Goal: Transaction & Acquisition: Book appointment/travel/reservation

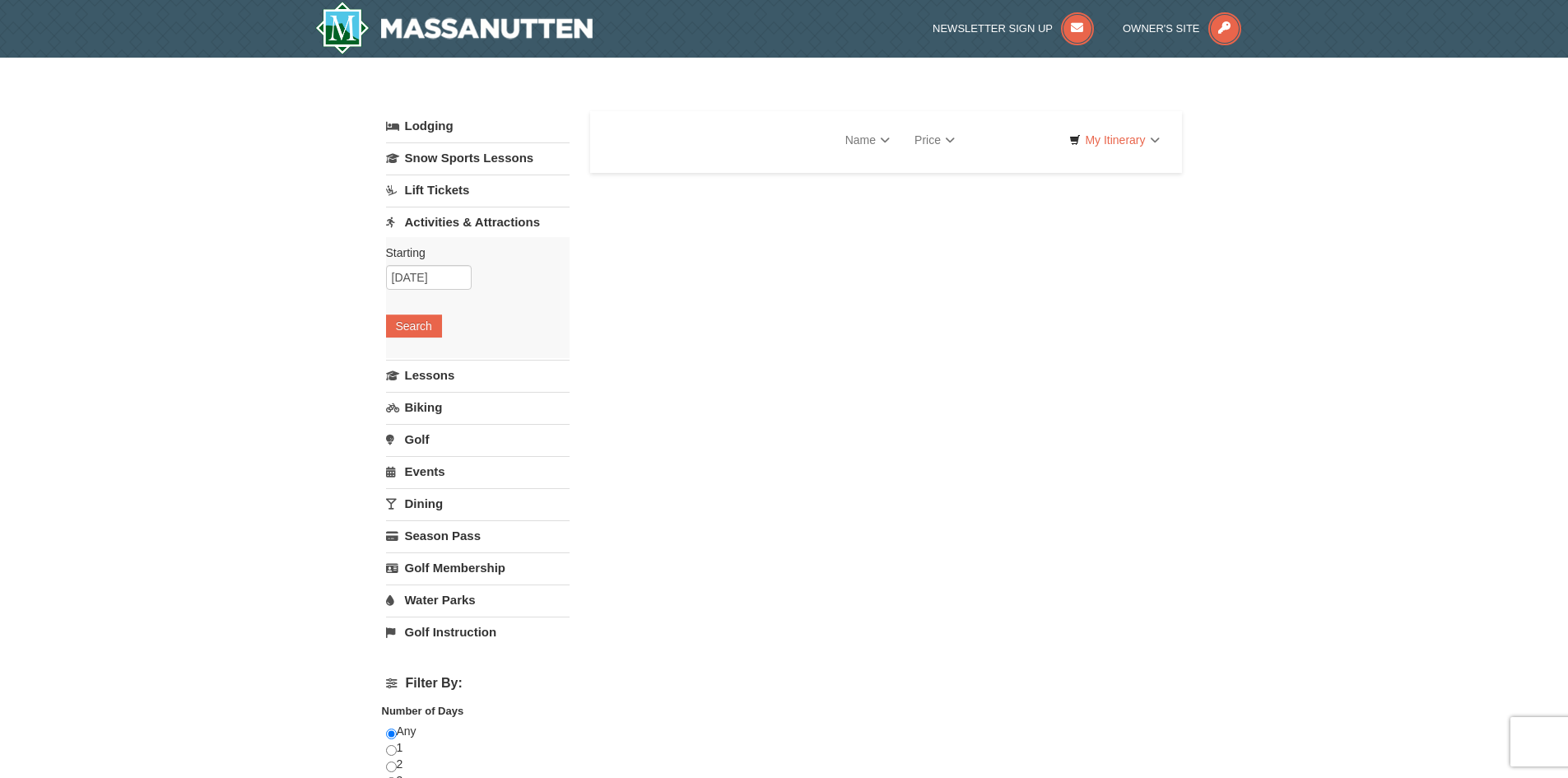
select select "9"
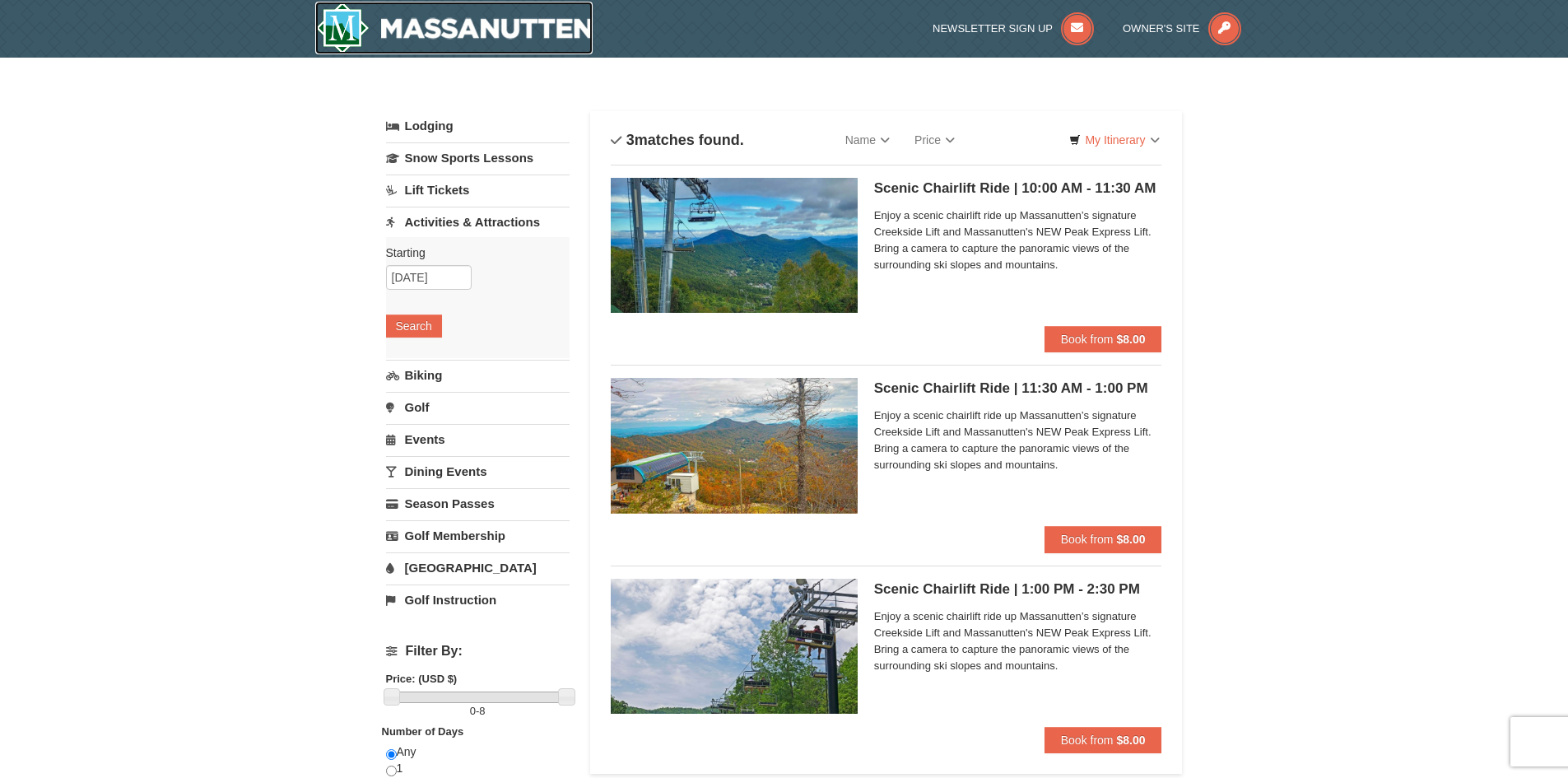
drag, startPoint x: 489, startPoint y: 3, endPoint x: 499, endPoint y: 19, distance: 18.9
click at [490, 3] on img at bounding box center [454, 28] width 278 height 53
click at [421, 277] on input "[DATE]" at bounding box center [428, 278] width 86 height 25
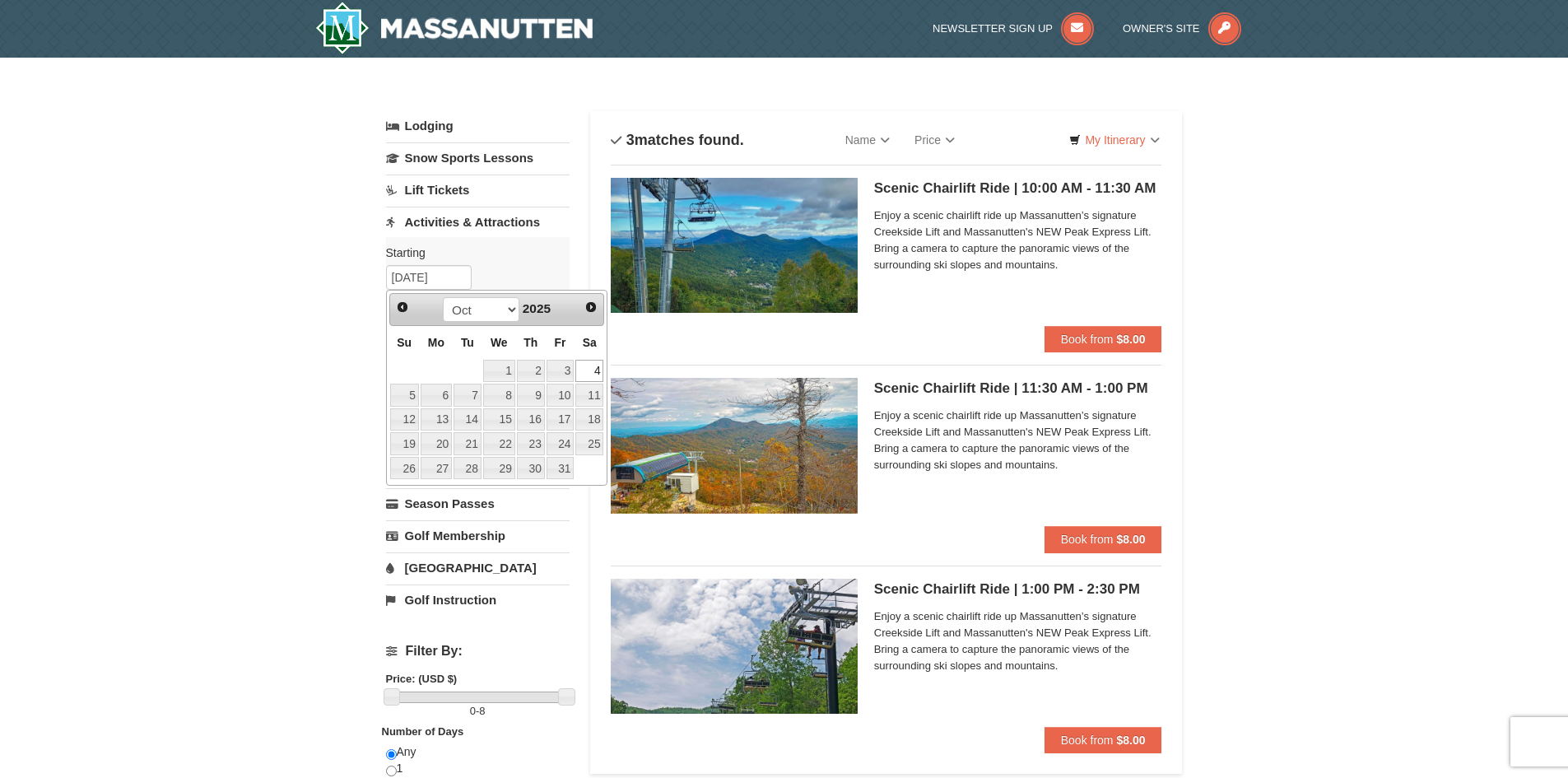
click at [290, 277] on div "× Categories List Filter My Itinerary Questions? 1-540-289-9441 Lodging Arrival…" at bounding box center [784, 650] width 1568 height 1186
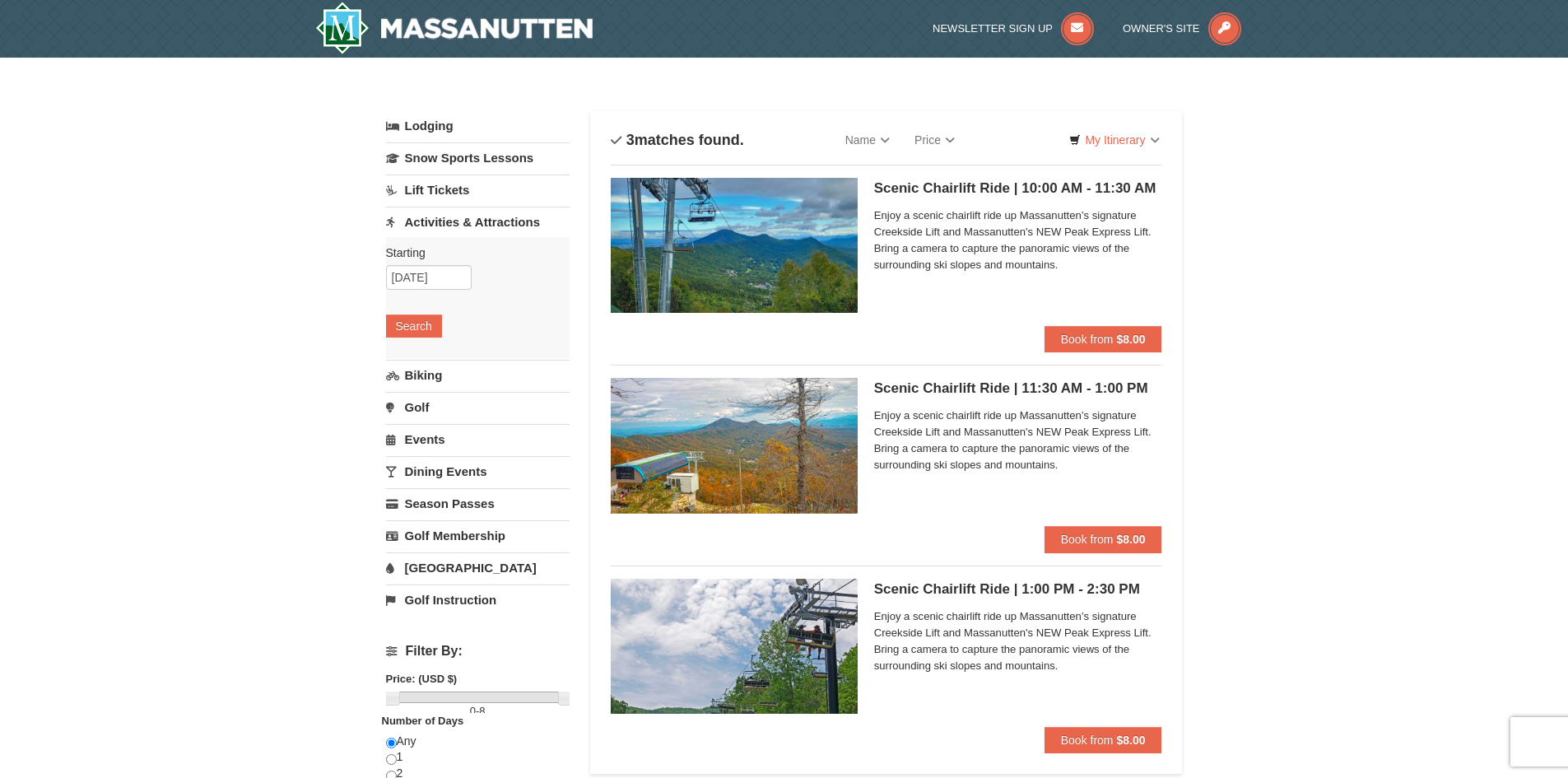
click at [1060, 319] on div "Scenic Chairlift Ride | 10:00 AM - 11:30 AM Massanutten Scenic Chairlift Rides …" at bounding box center [1019, 252] width 289 height 148
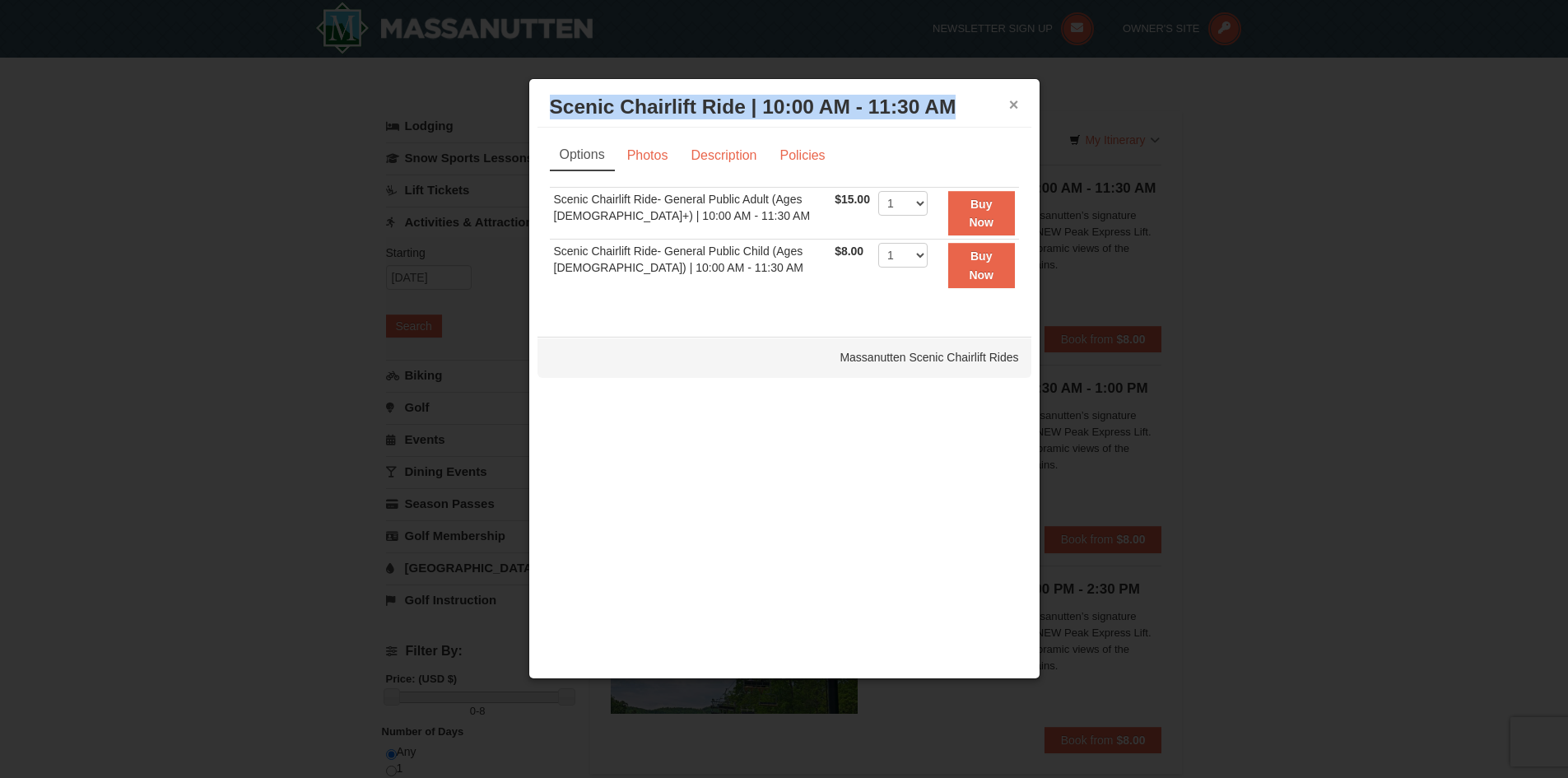
click at [1019, 106] on div "× Scenic Chairlift Ride | 10:00 AM - 11:30 AM Massanutten Scenic Chairlift Rides" at bounding box center [784, 108] width 493 height 40
click at [1018, 106] on button "×" at bounding box center [1014, 104] width 10 height 16
